Goal: Task Accomplishment & Management: Complete application form

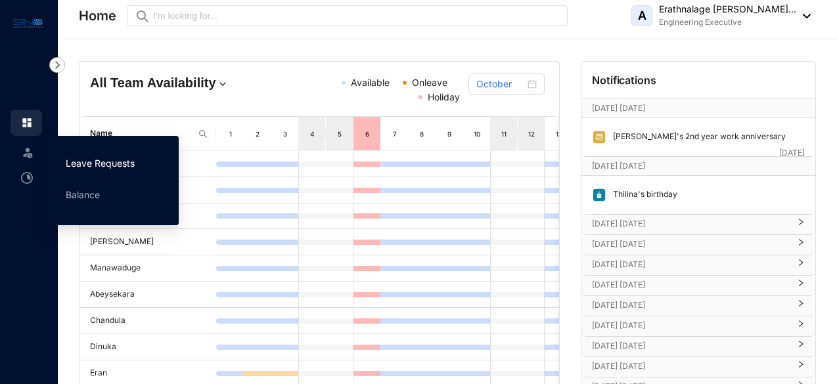
click at [99, 169] on link "Leave Requests" at bounding box center [100, 163] width 69 height 11
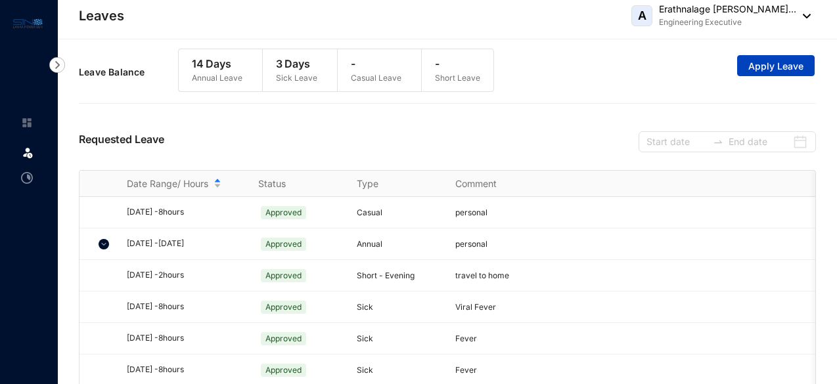
click at [777, 70] on span "Apply Leave" at bounding box center [775, 66] width 55 height 13
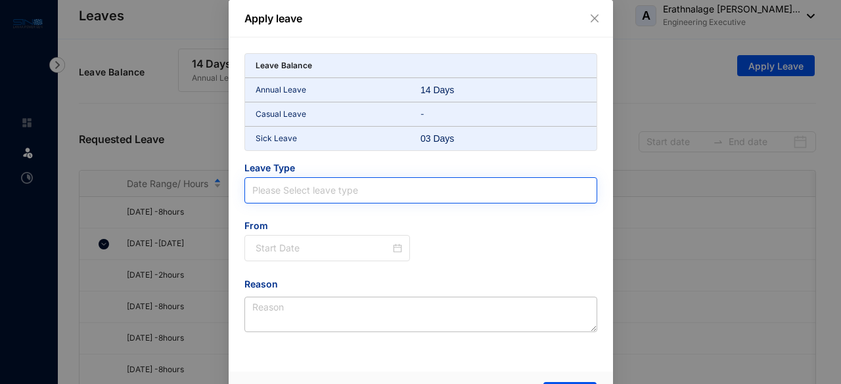
click at [304, 198] on input "search" at bounding box center [420, 190] width 337 height 25
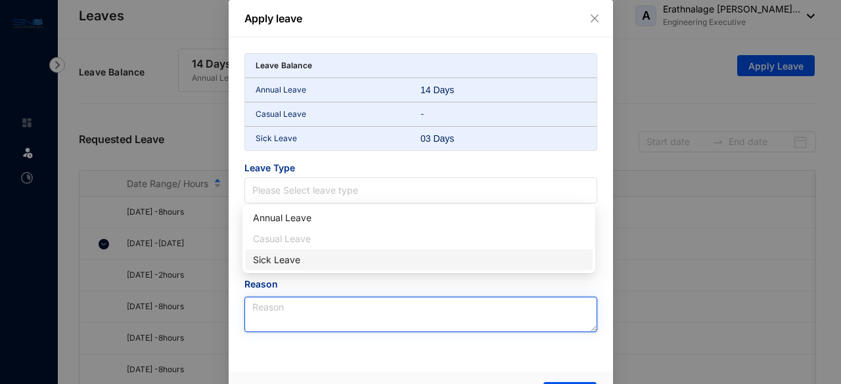
click at [290, 313] on textarea "Reason" at bounding box center [420, 314] width 353 height 35
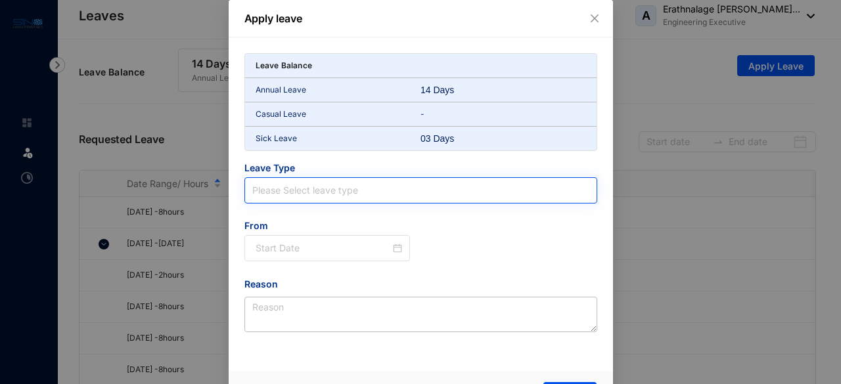
click at [313, 183] on input "search" at bounding box center [420, 190] width 337 height 25
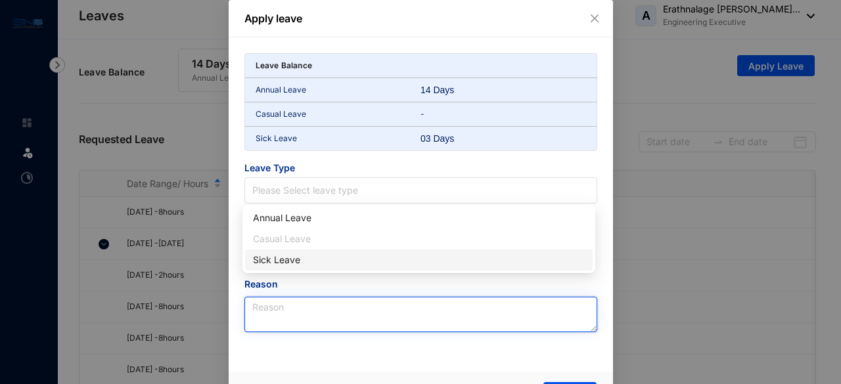
click at [352, 307] on textarea "Reason" at bounding box center [420, 314] width 353 height 35
